Goal: Task Accomplishment & Management: Use online tool/utility

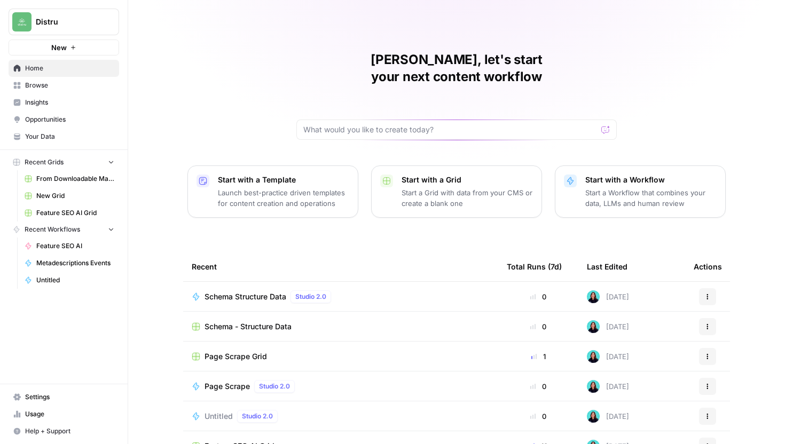
scroll to position [47, 0]
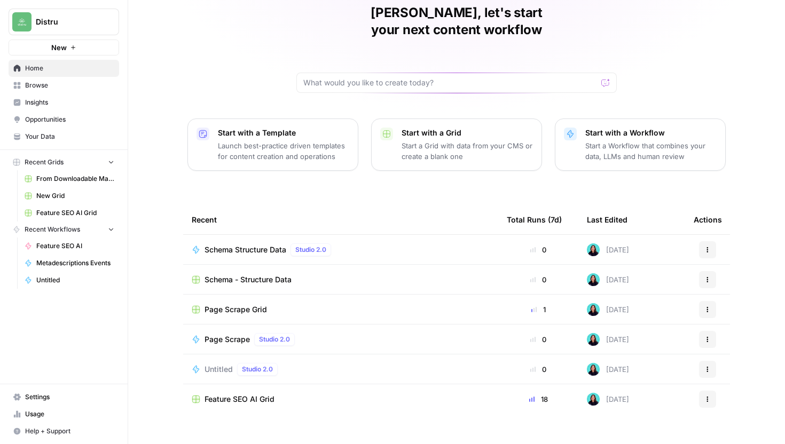
click at [61, 180] on span "From Downloadable Material to Articles Grid" at bounding box center [75, 179] width 78 height 10
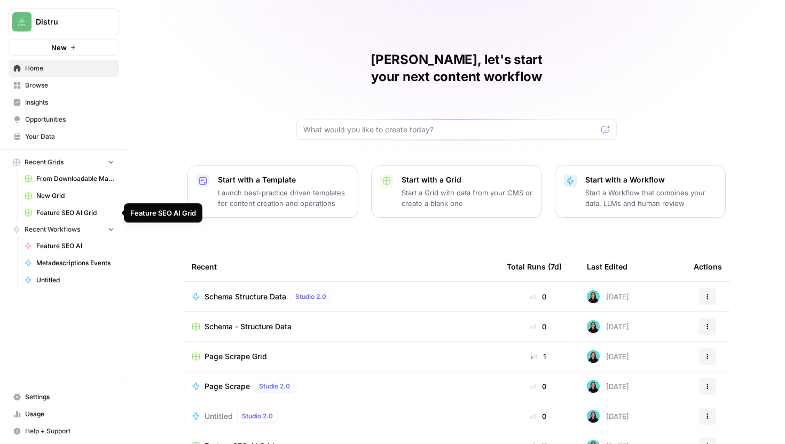
click at [57, 178] on span "From Downloadable Material to Articles Grid" at bounding box center [75, 179] width 78 height 10
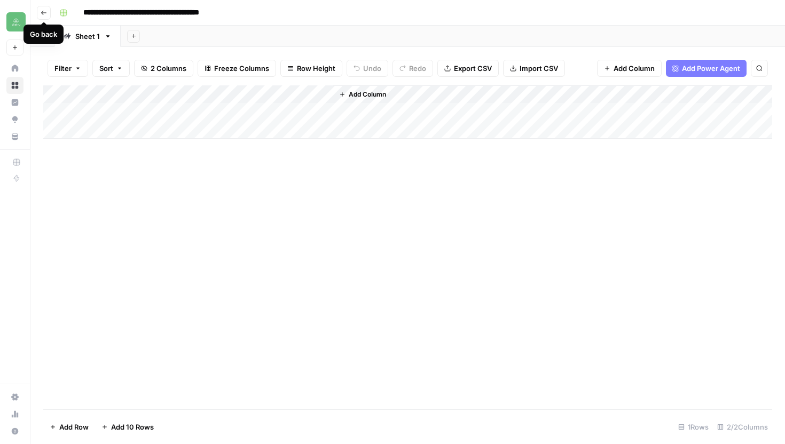
click at [42, 13] on icon "button" at bounding box center [43, 13] width 5 height 4
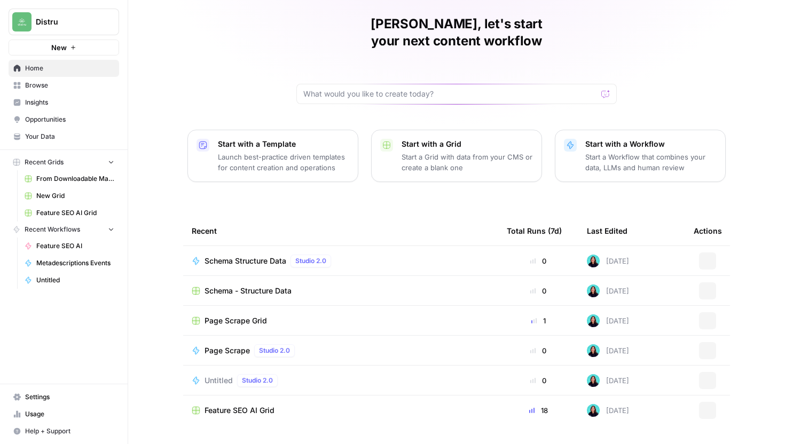
scroll to position [47, 0]
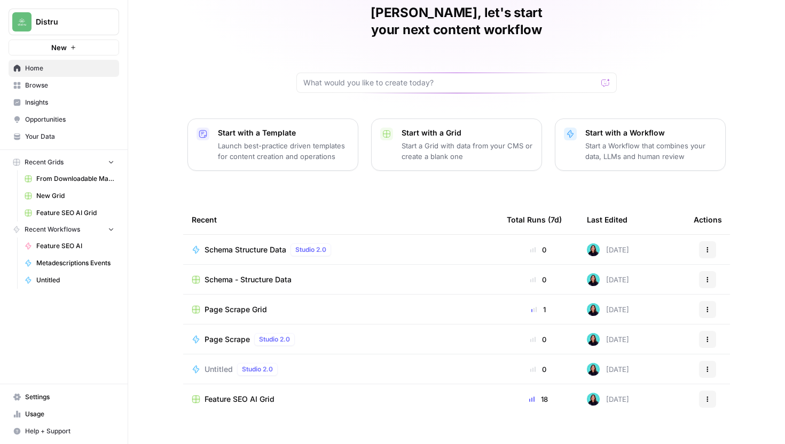
click at [75, 86] on span "Browse" at bounding box center [69, 86] width 89 height 10
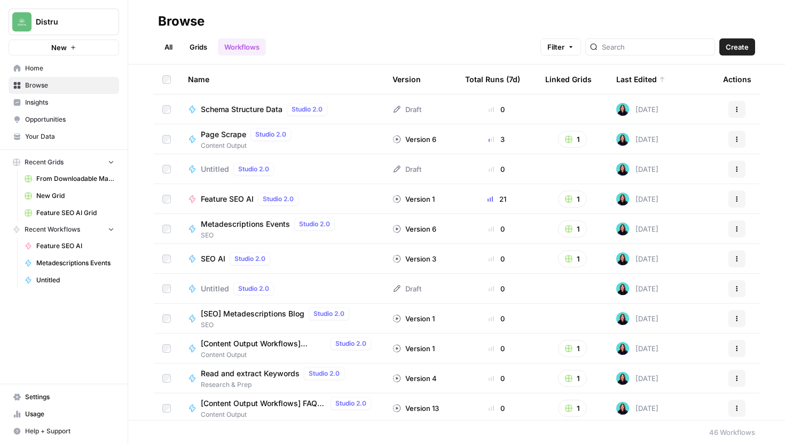
click at [201, 42] on link "Grids" at bounding box center [198, 46] width 30 height 17
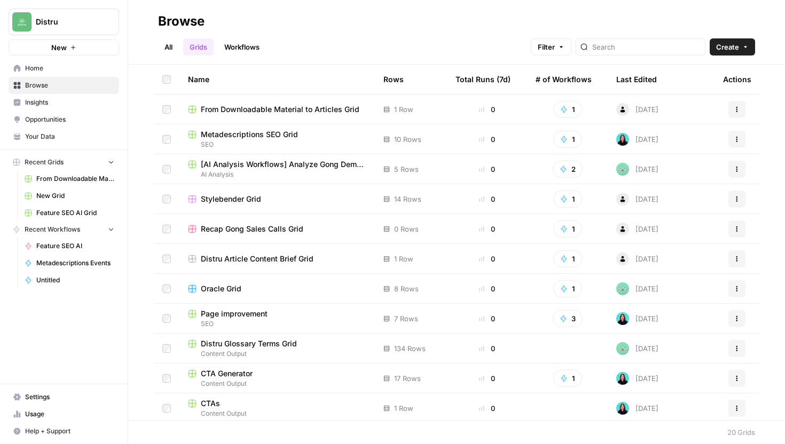
click at [328, 106] on span "From Downloadable Material to Articles Grid" at bounding box center [280, 109] width 159 height 11
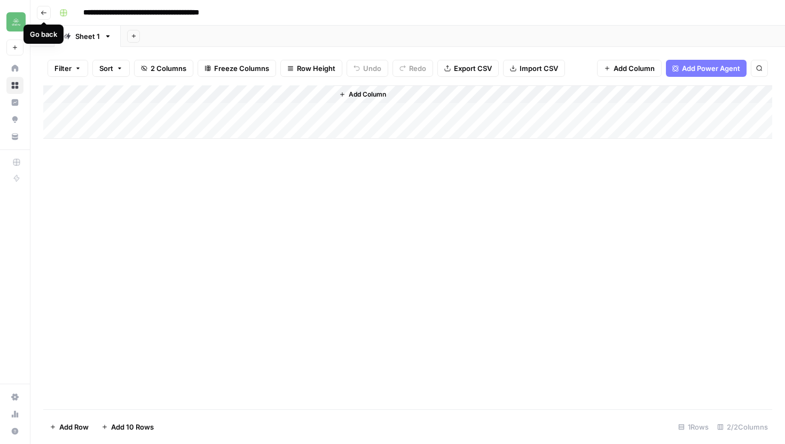
click at [41, 12] on icon "button" at bounding box center [44, 13] width 6 height 6
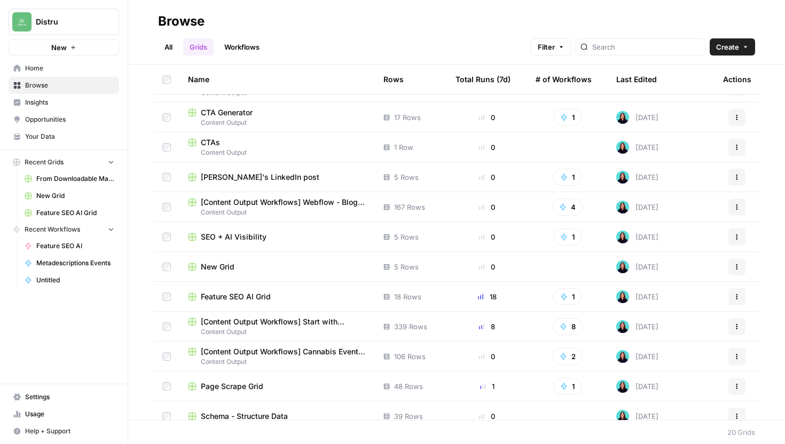
scroll to position [272, 0]
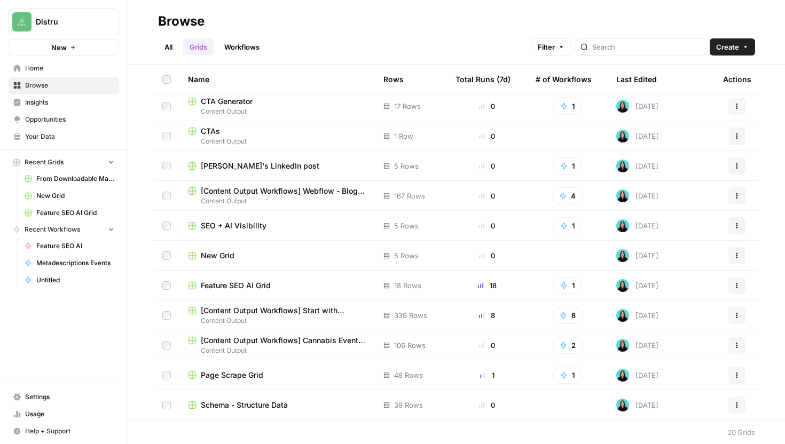
click at [335, 312] on span "[Content Output Workflows] Start with Content Brief" at bounding box center [283, 310] width 165 height 11
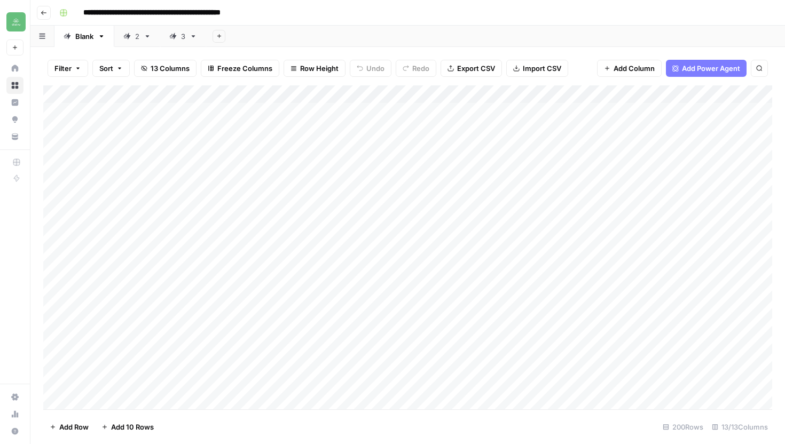
click at [181, 33] on div "3" at bounding box center [183, 36] width 4 height 11
click at [622, 326] on div "Add Column" at bounding box center [407, 247] width 729 height 324
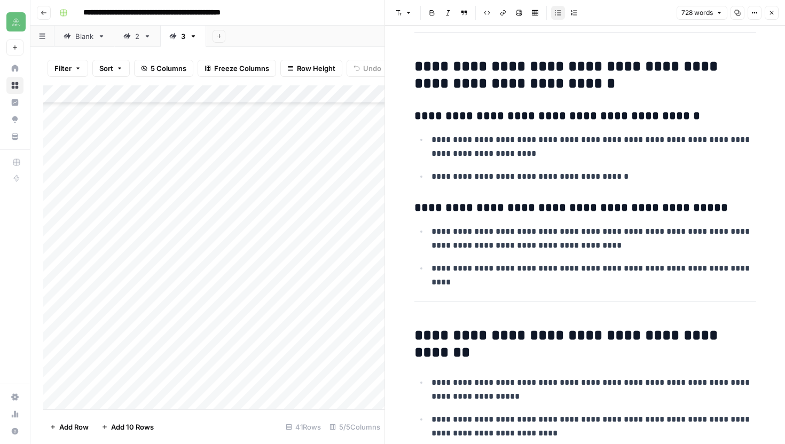
scroll to position [2307, 0]
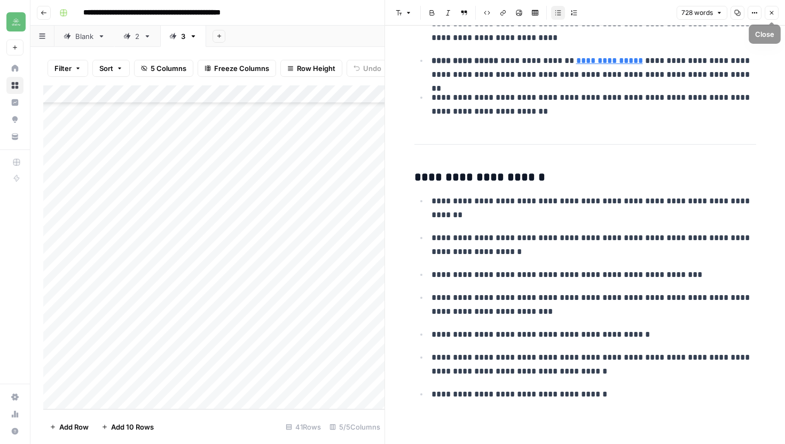
click at [774, 17] on button "Close" at bounding box center [771, 13] width 14 height 14
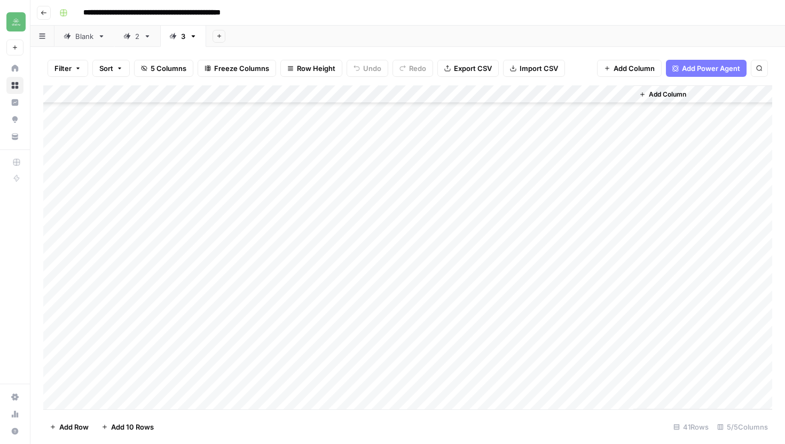
scroll to position [455, 0]
click at [130, 402] on div "Add Column" at bounding box center [407, 247] width 729 height 324
click at [132, 382] on textarea at bounding box center [165, 383] width 171 height 15
type textarea "**********"
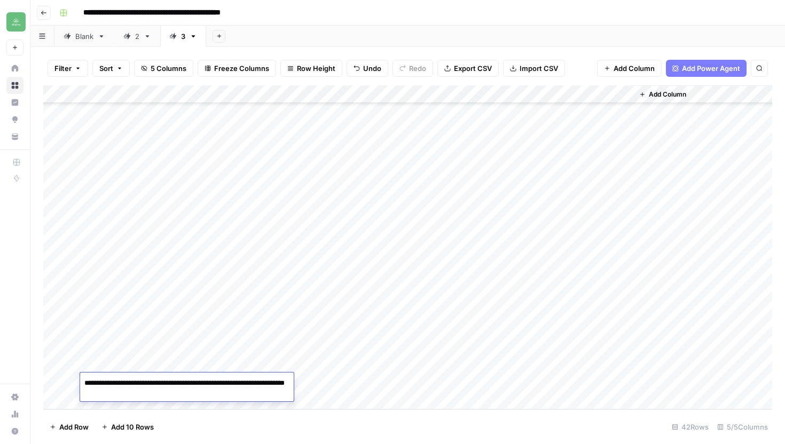
click at [324, 398] on div "Add Column" at bounding box center [407, 247] width 729 height 324
click at [288, 364] on div "Add Column" at bounding box center [407, 247] width 729 height 324
click at [334, 364] on div "Add Column" at bounding box center [407, 247] width 729 height 324
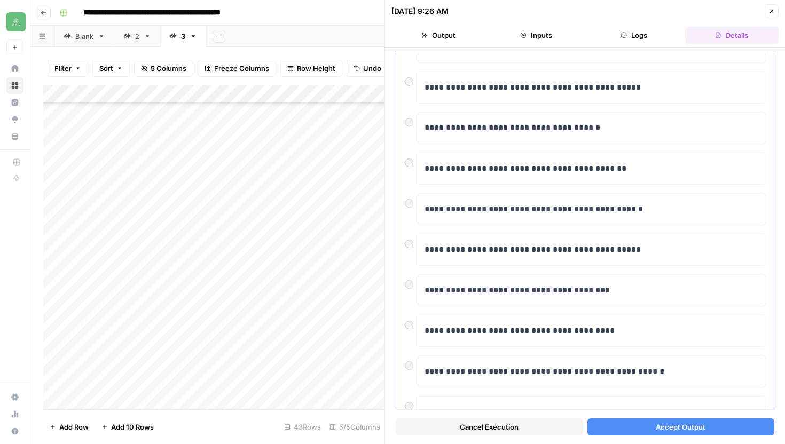
scroll to position [105, 0]
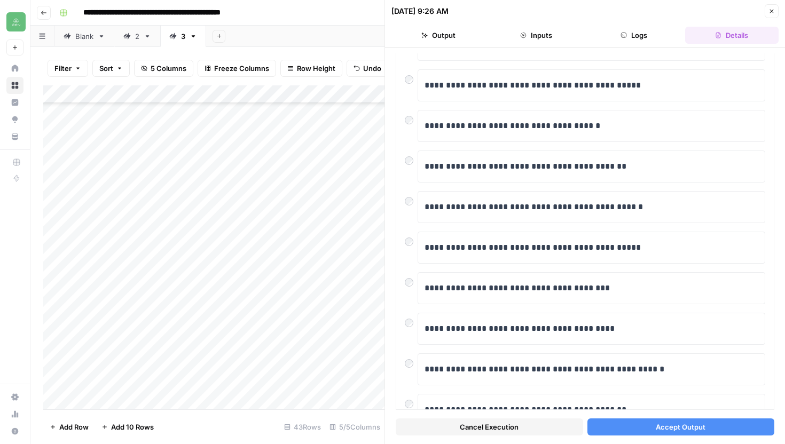
click at [654, 431] on button "Accept Output" at bounding box center [680, 427] width 187 height 17
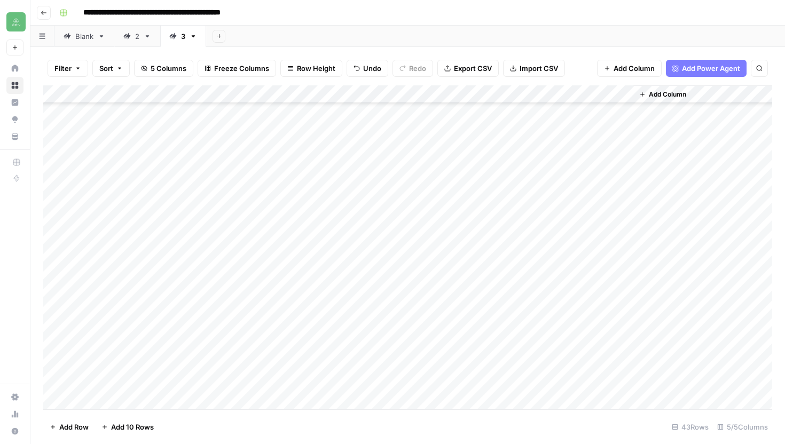
click at [484, 366] on div "Add Column" at bounding box center [407, 247] width 729 height 324
click at [431, 364] on div "Add Column" at bounding box center [407, 247] width 729 height 324
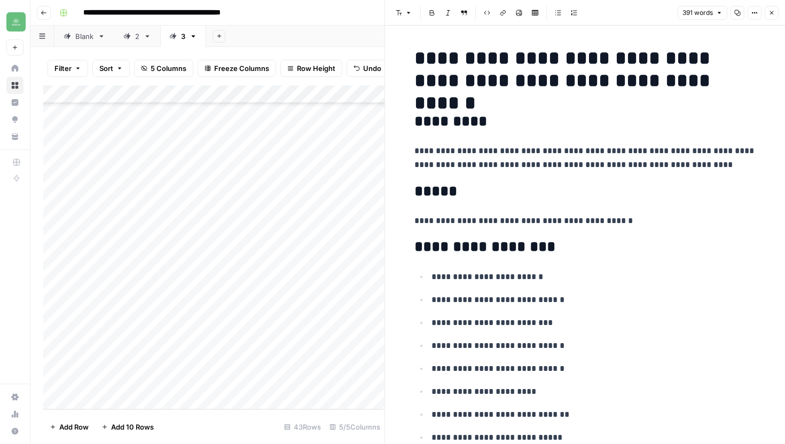
click at [770, 14] on icon "button" at bounding box center [772, 13] width 4 height 4
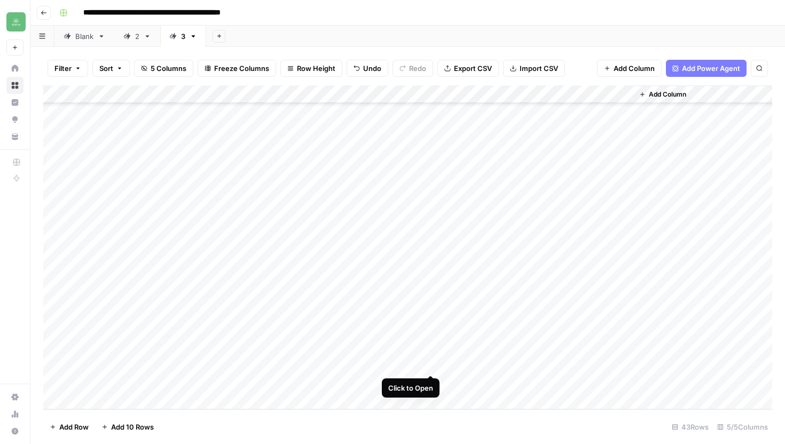
click at [429, 364] on div "Add Column" at bounding box center [407, 247] width 729 height 324
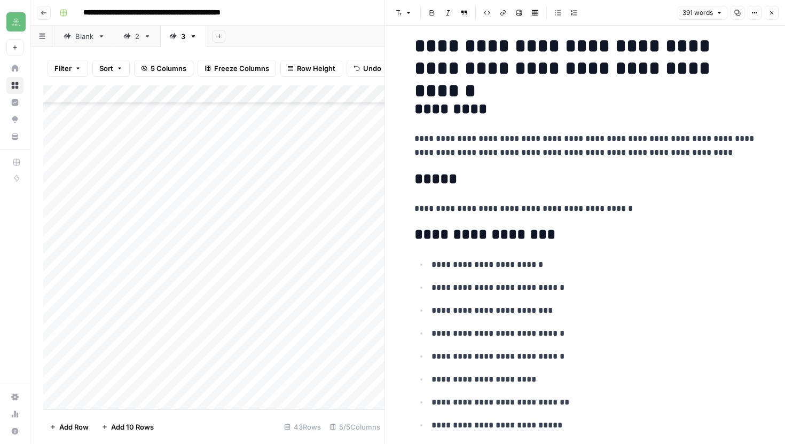
scroll to position [13, 0]
click at [772, 12] on icon "button" at bounding box center [772, 13] width 4 height 4
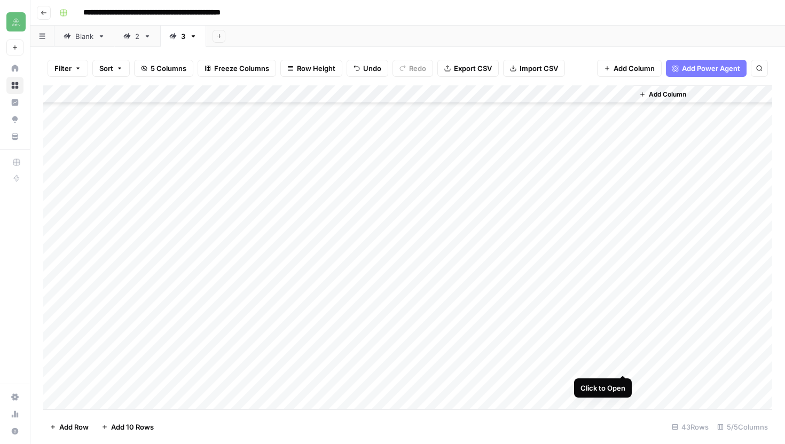
click at [622, 367] on div "Add Column" at bounding box center [407, 247] width 729 height 324
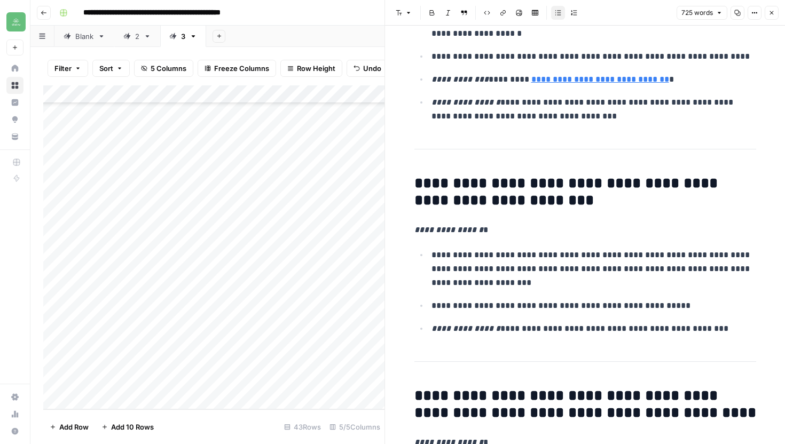
scroll to position [2246, 0]
drag, startPoint x: 416, startPoint y: 188, endPoint x: 677, endPoint y: 340, distance: 302.3
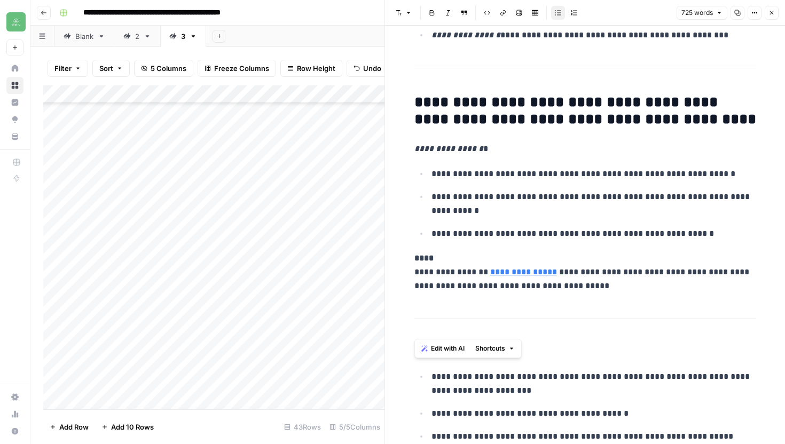
scroll to position [2542, 0]
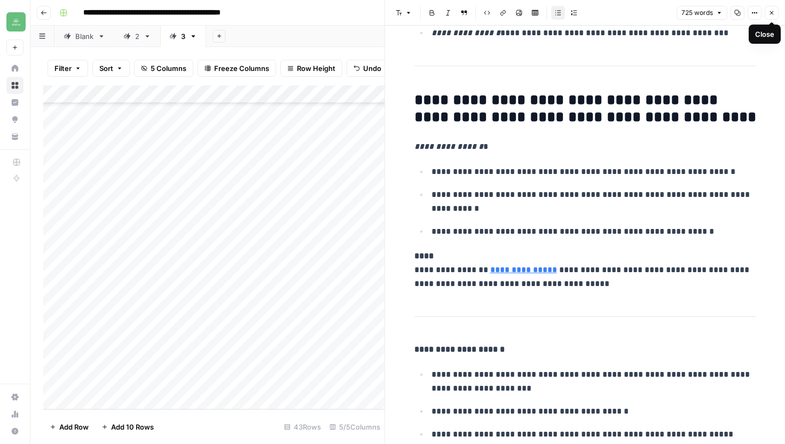
click at [774, 12] on icon "button" at bounding box center [771, 13] width 6 height 6
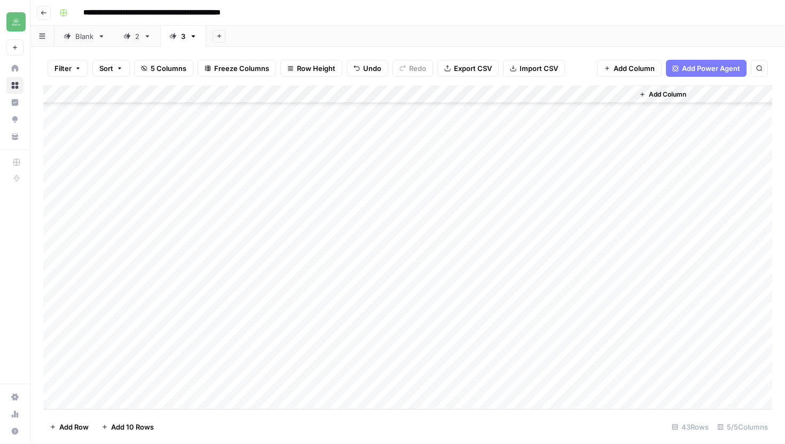
click at [428, 362] on div "Add Column" at bounding box center [407, 247] width 729 height 324
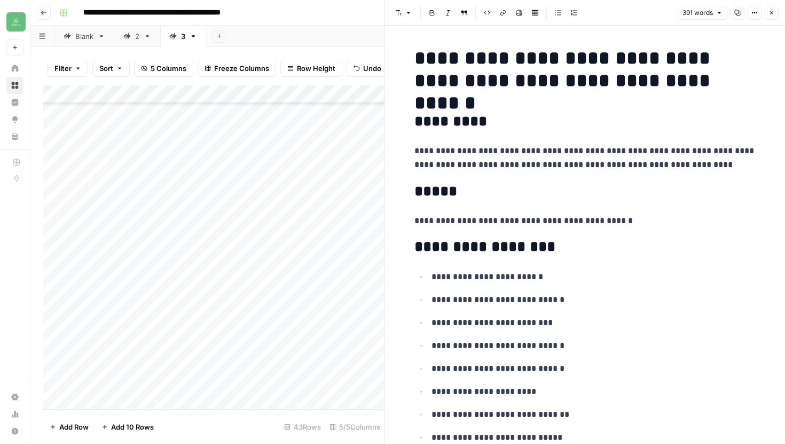
scroll to position [5, 0]
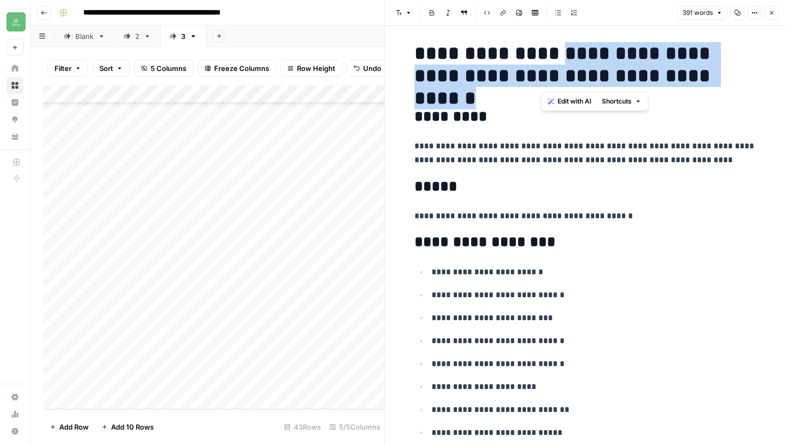
drag, startPoint x: 540, startPoint y: 51, endPoint x: 751, endPoint y: 83, distance: 212.8
click at [751, 83] on h1 "**********" at bounding box center [585, 64] width 342 height 45
copy h1 "**********"
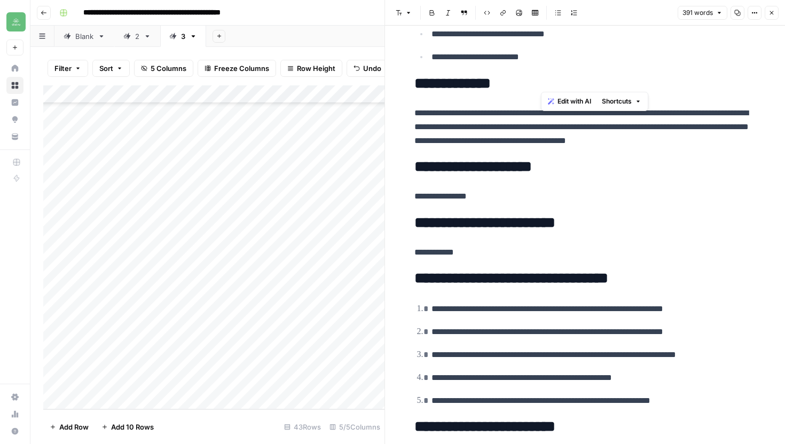
scroll to position [0, 0]
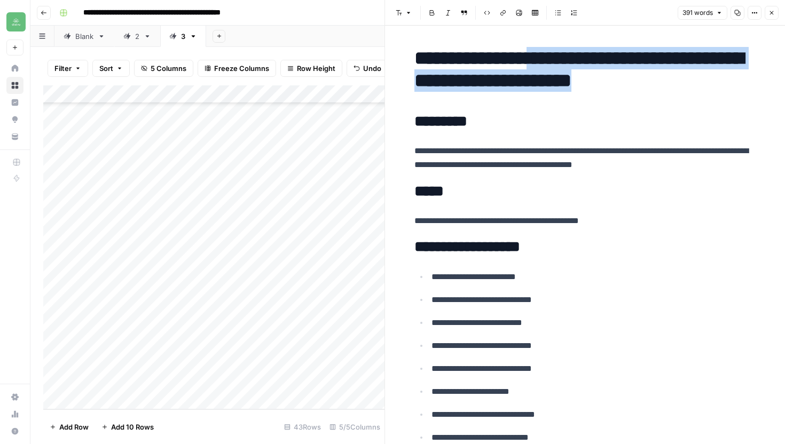
click at [736, 13] on icon "button" at bounding box center [737, 13] width 6 height 6
